Goal: Task Accomplishment & Management: Manage account settings

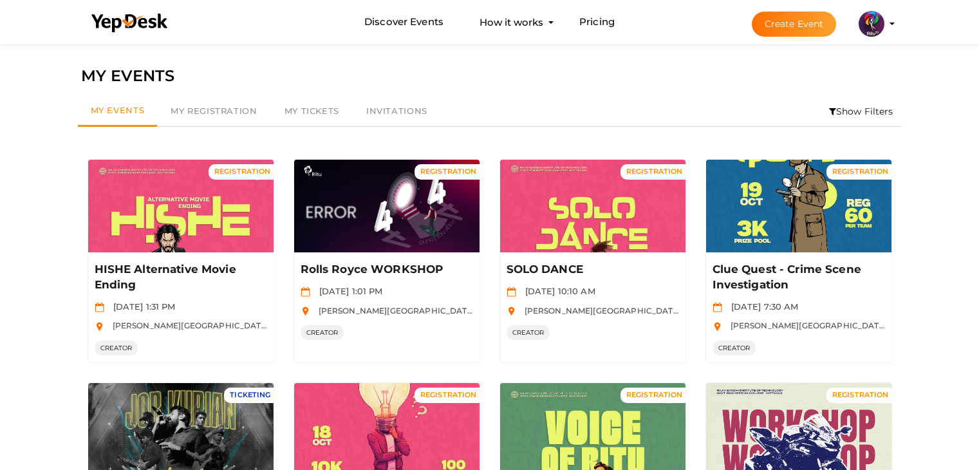
scroll to position [364, 0]
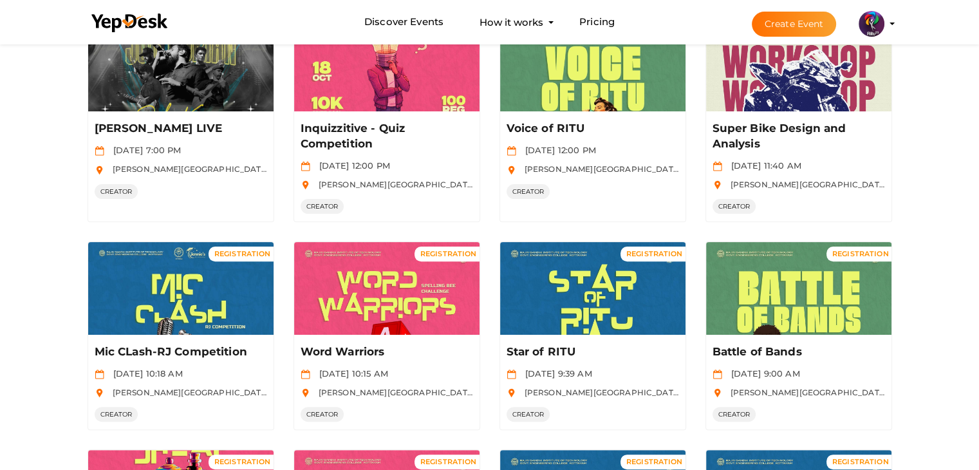
click at [884, 24] on profile-pic at bounding box center [871, 23] width 26 height 10
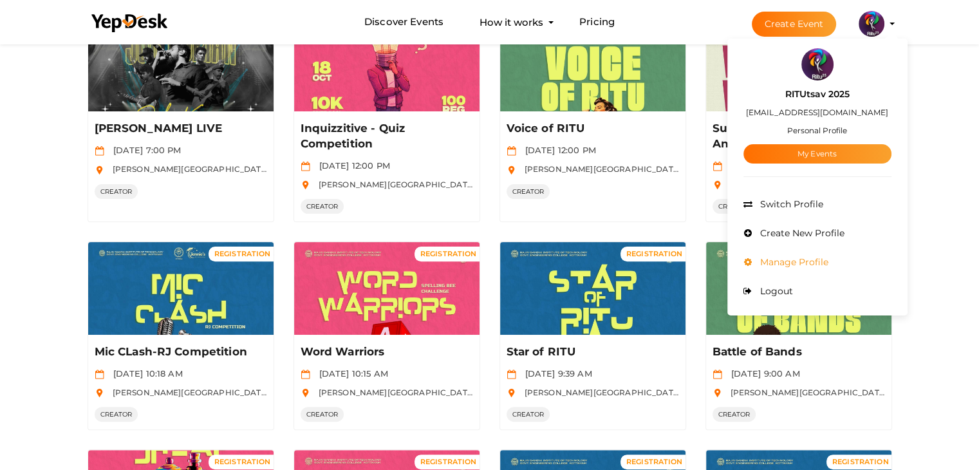
click at [819, 270] on li "Manage Profile" at bounding box center [817, 262] width 148 height 29
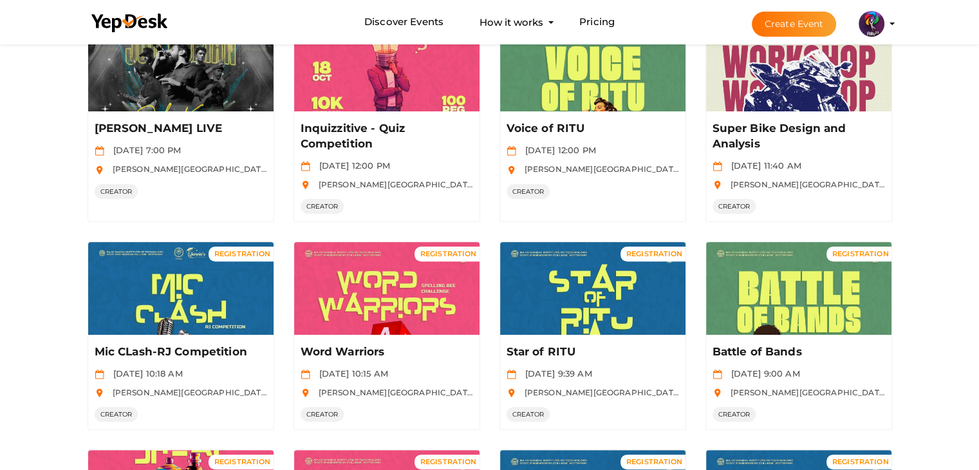
scroll to position [0, 0]
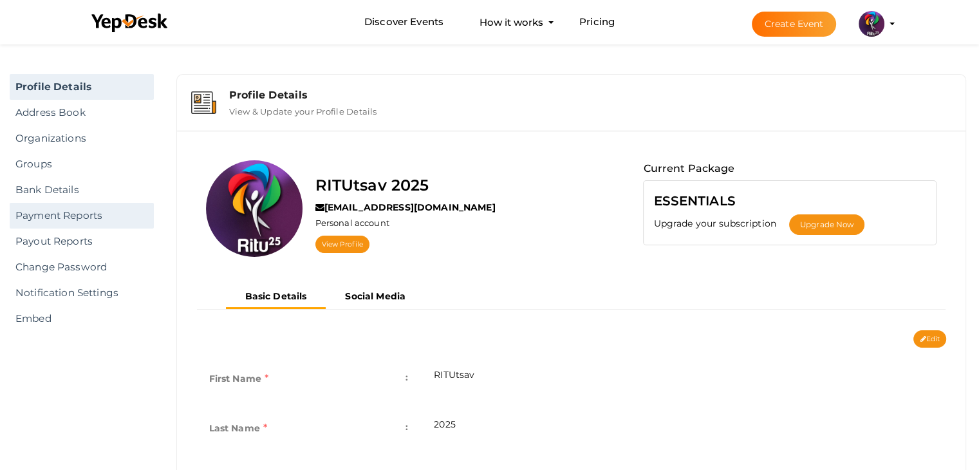
click at [113, 212] on link "Payment Reports" at bounding box center [82, 216] width 144 height 26
